Goal: Find specific page/section: Find specific page/section

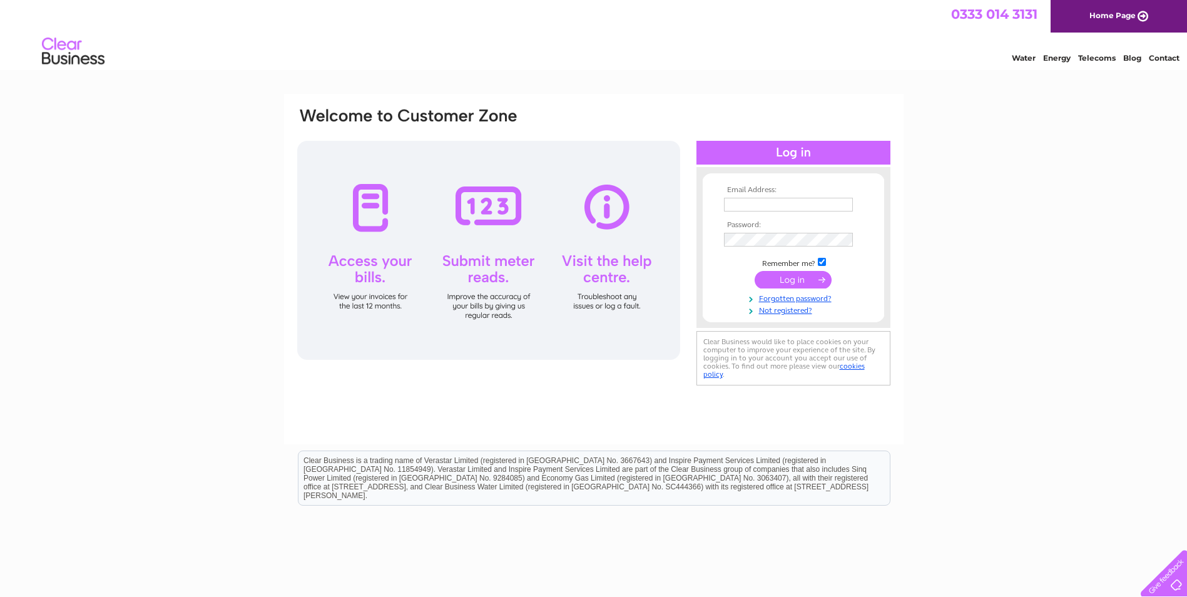
type input "[PERSON_NAME][EMAIL_ADDRESS][PERSON_NAME][DOMAIN_NAME]"
click at [783, 285] on input "submit" at bounding box center [792, 280] width 77 height 18
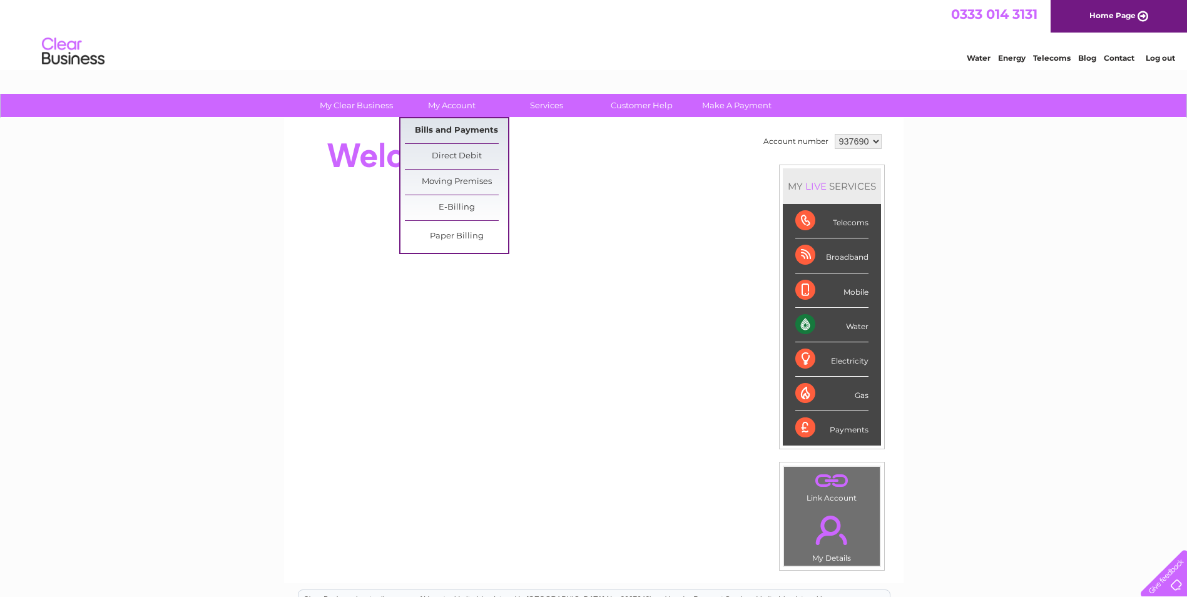
click at [445, 130] on link "Bills and Payments" at bounding box center [456, 130] width 103 height 25
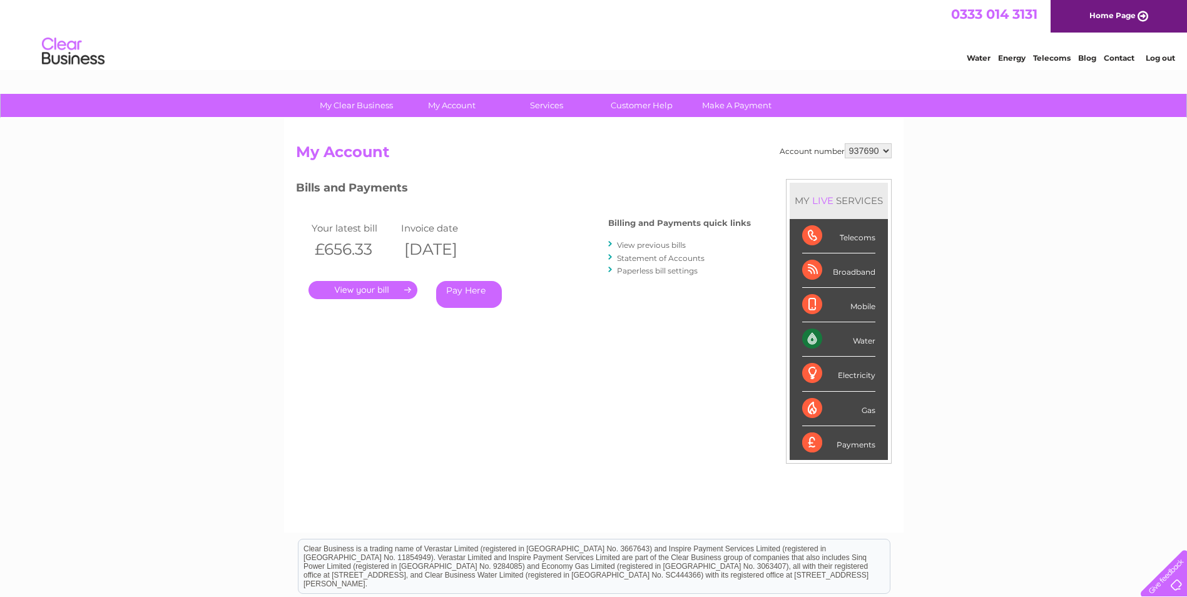
click at [363, 291] on link "." at bounding box center [362, 290] width 109 height 18
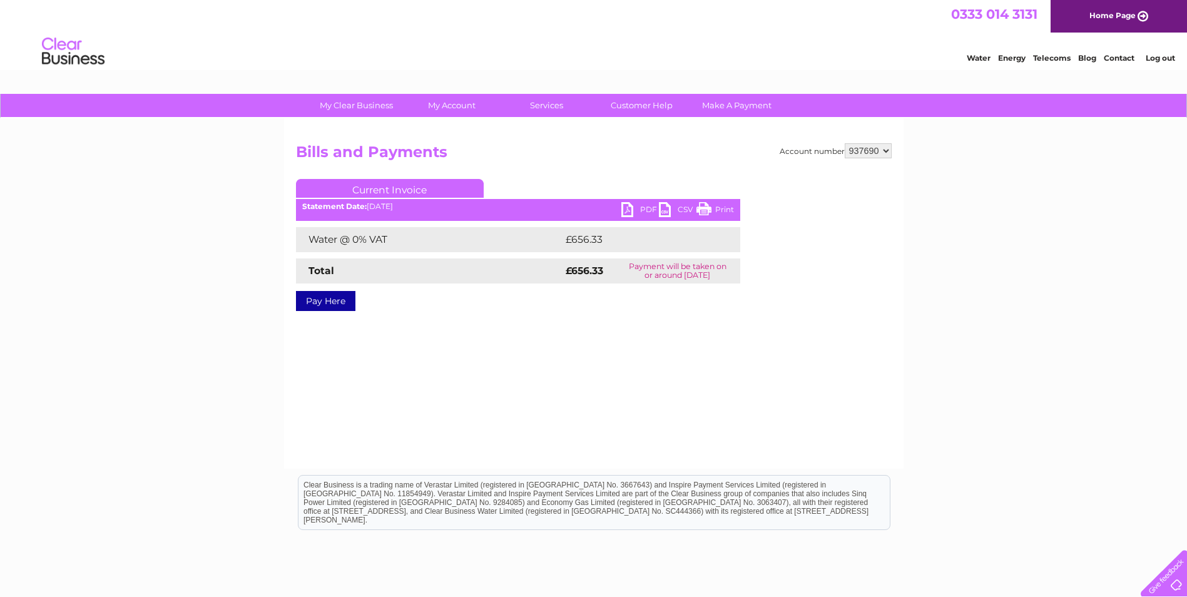
click at [632, 213] on link "PDF" at bounding box center [640, 211] width 38 height 18
